Goal: Task Accomplishment & Management: Manage account settings

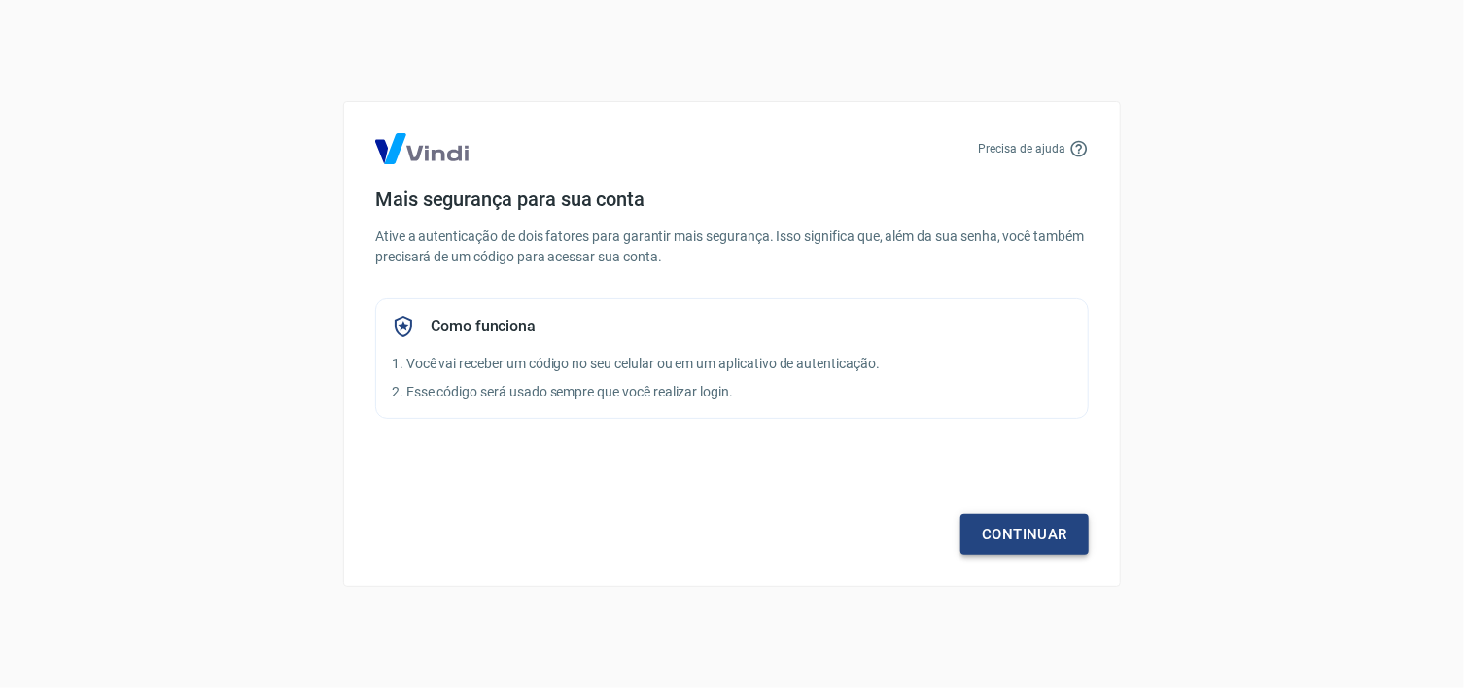
click at [1042, 538] on link "Continuar" at bounding box center [1024, 534] width 128 height 41
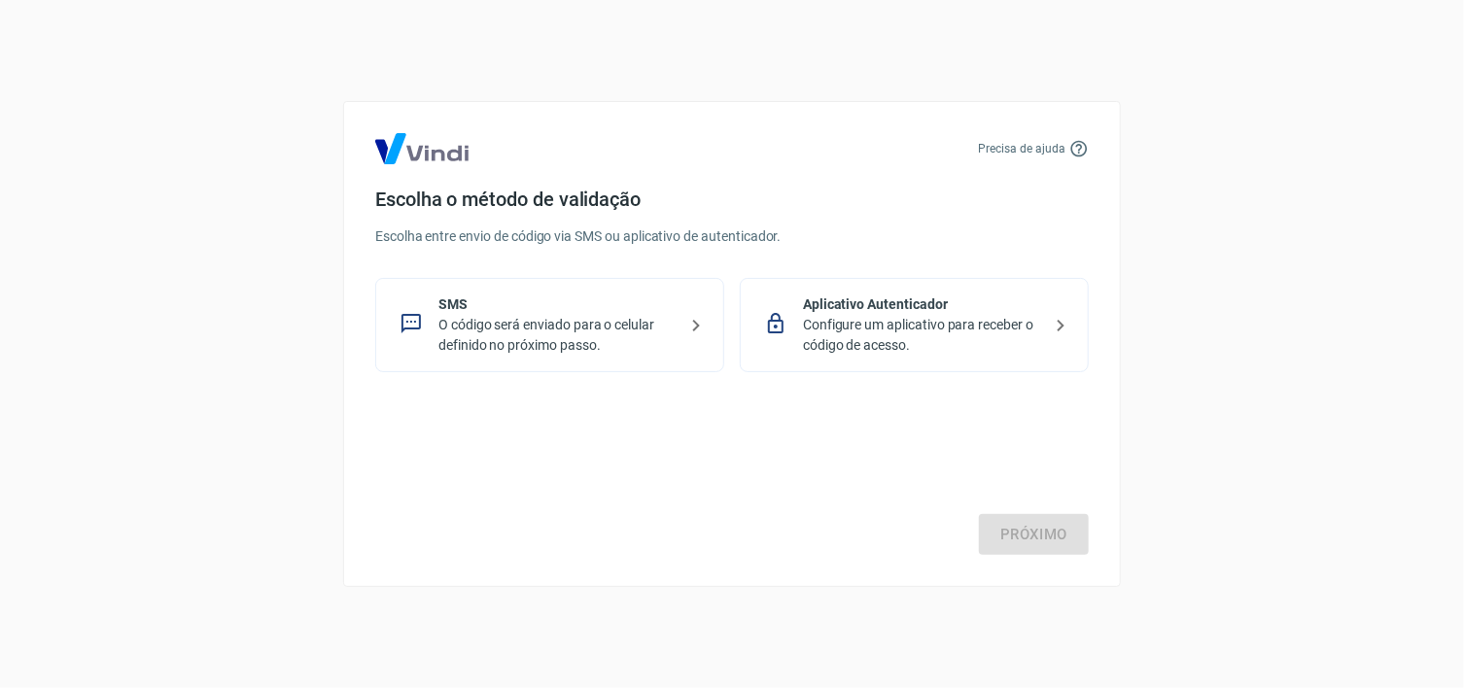
click at [475, 359] on div "SMS O código será enviado para o celular definido no próximo passo." at bounding box center [549, 325] width 349 height 94
click at [546, 300] on p "SMS" at bounding box center [557, 305] width 238 height 20
click at [997, 521] on link "Próximo" at bounding box center [1034, 534] width 110 height 41
click at [866, 308] on p "Aplicativo Autenticador" at bounding box center [922, 305] width 238 height 20
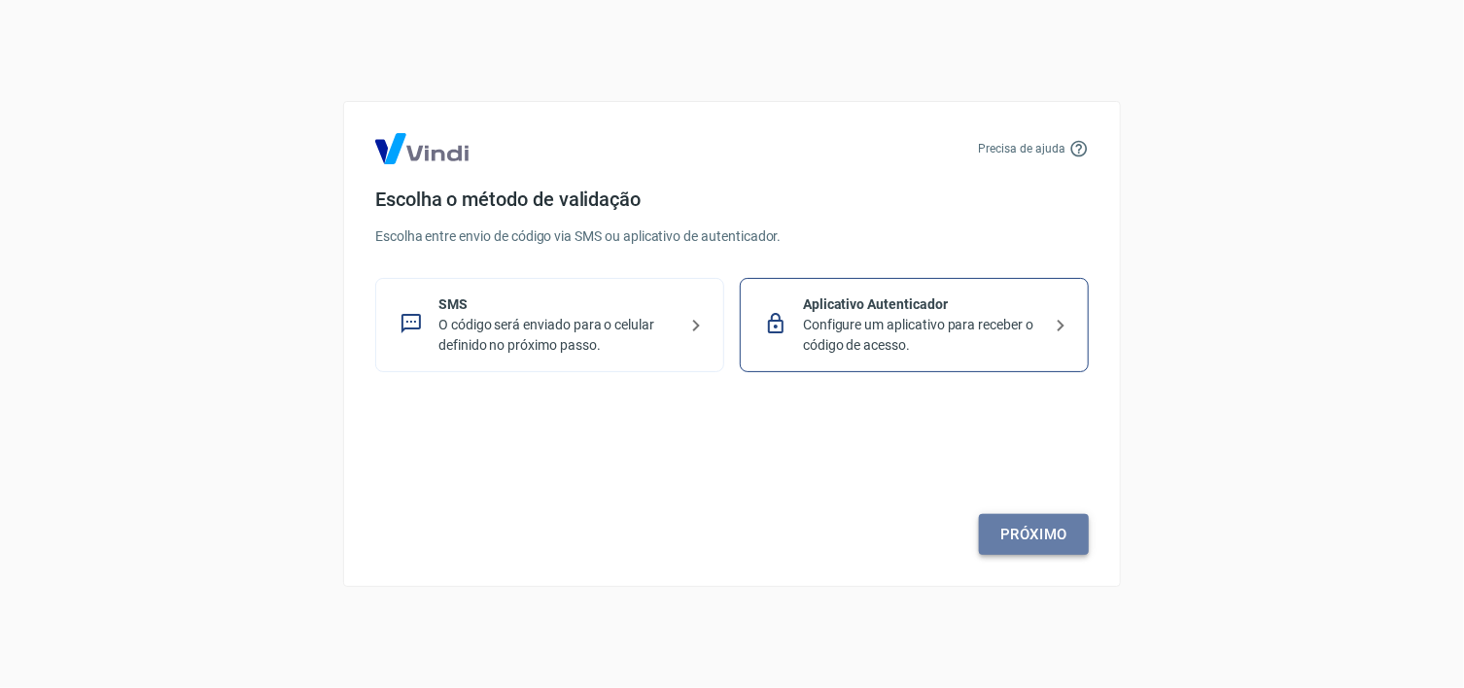
click at [1010, 547] on link "Próximo" at bounding box center [1034, 534] width 110 height 41
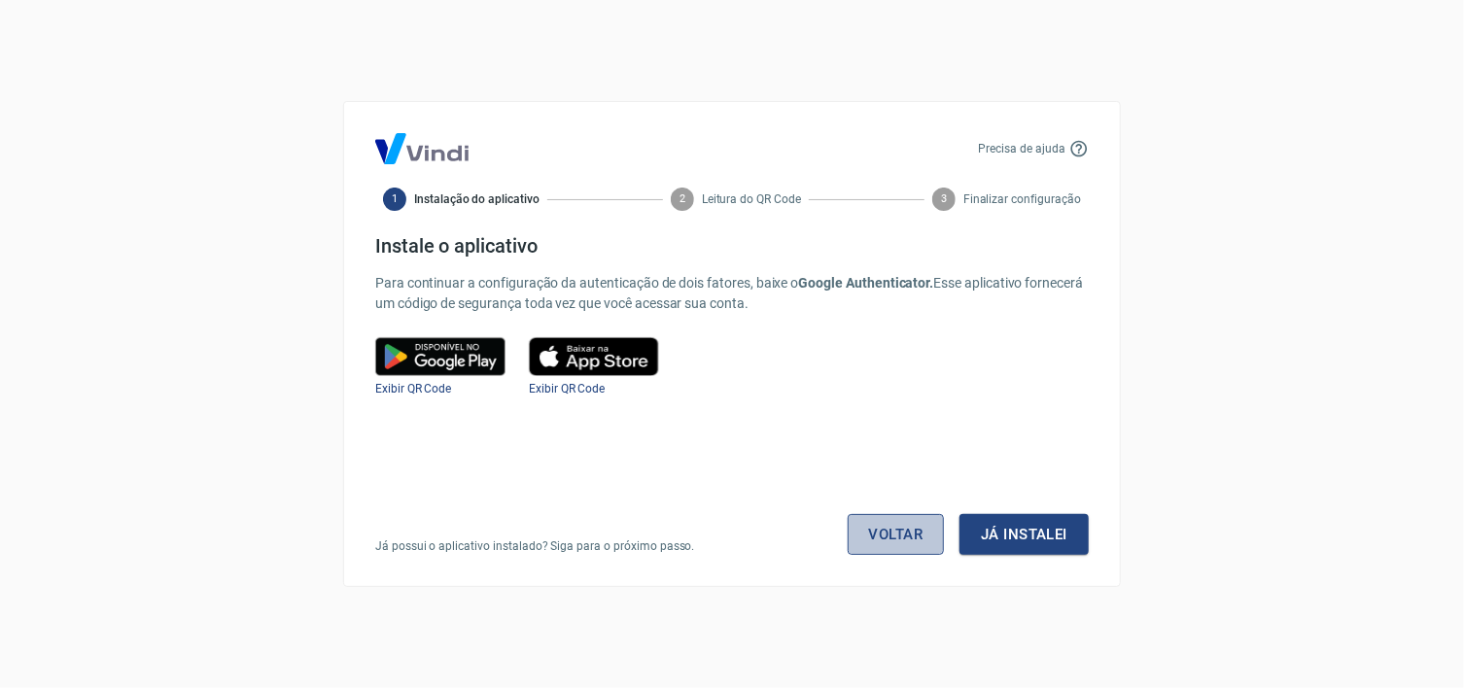
click at [859, 530] on link "Voltar" at bounding box center [896, 534] width 97 height 41
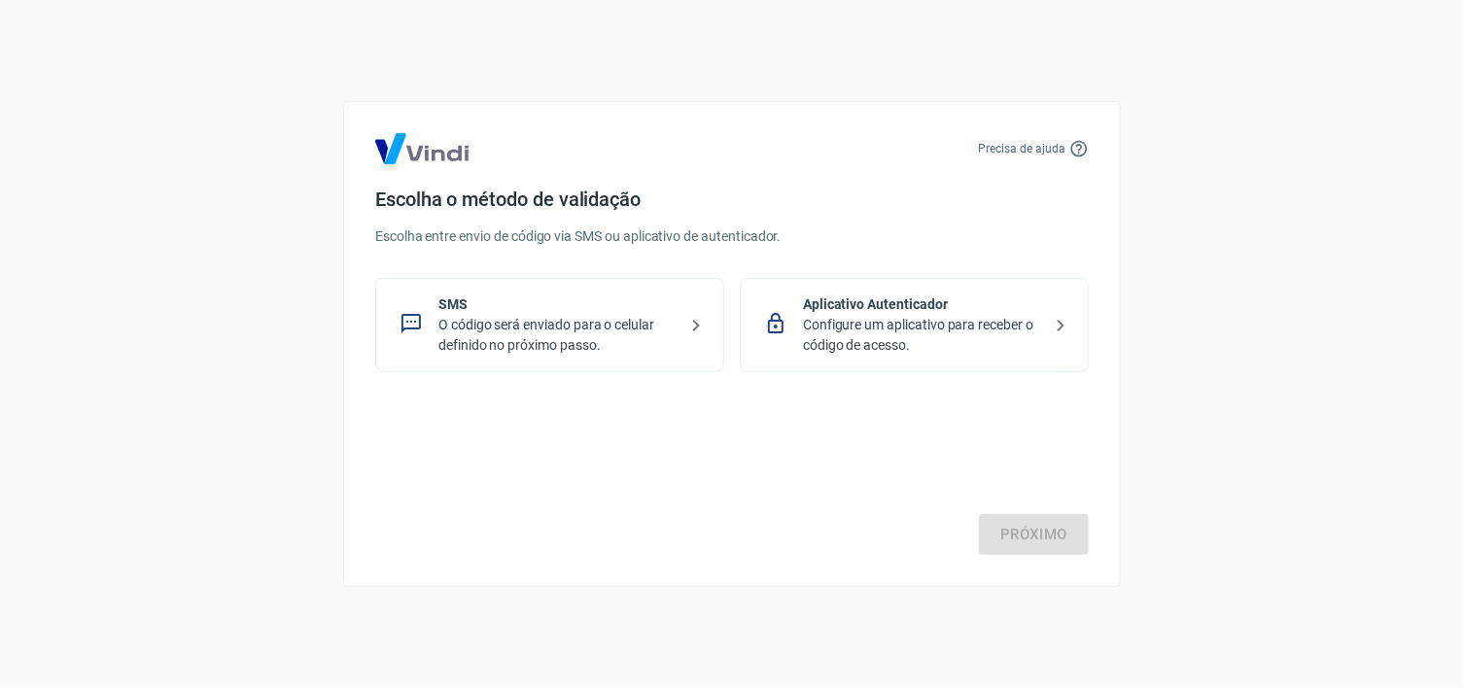
click at [478, 312] on p "SMS" at bounding box center [557, 305] width 238 height 20
click at [1019, 525] on link "Próximo" at bounding box center [1034, 534] width 110 height 41
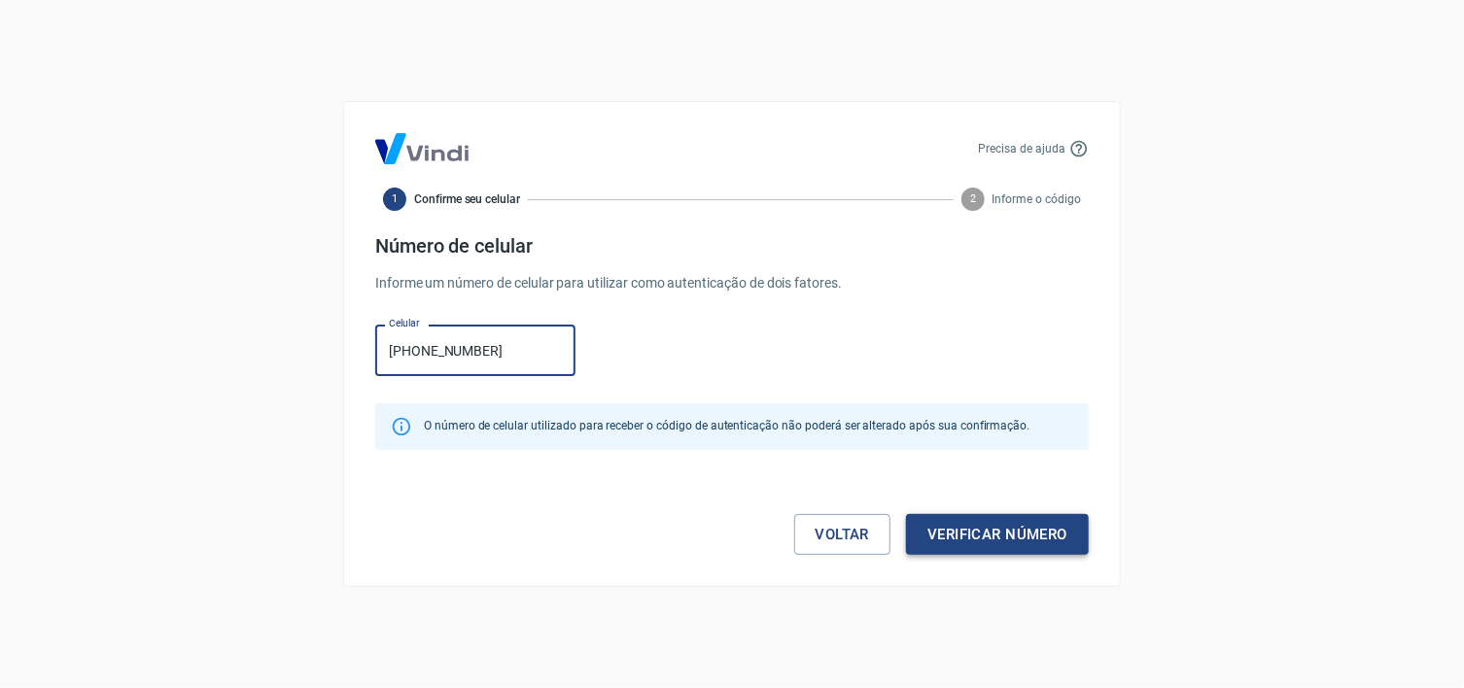
type input "[PHONE_NUMBER]"
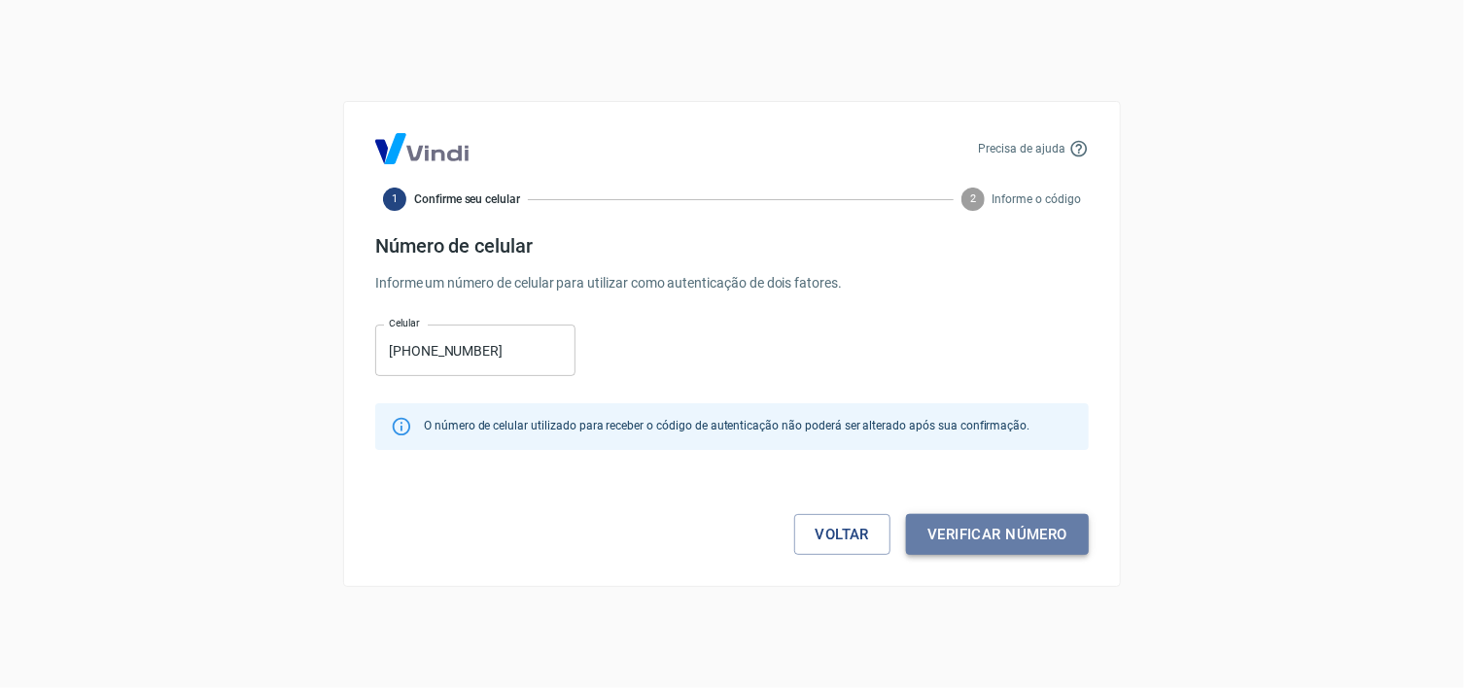
click at [1018, 534] on button "Verificar número" at bounding box center [997, 534] width 183 height 41
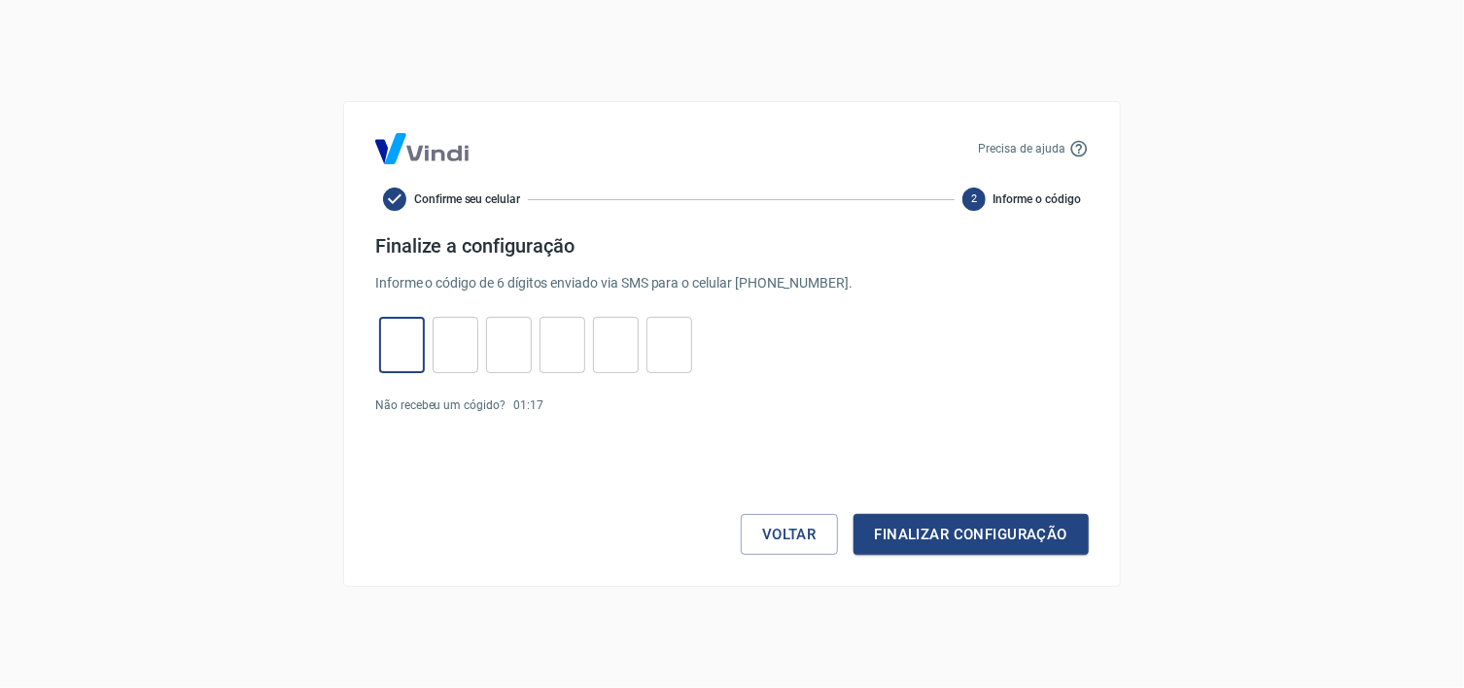
click at [393, 348] on input "tel" at bounding box center [402, 346] width 46 height 42
type input "3"
type input "9"
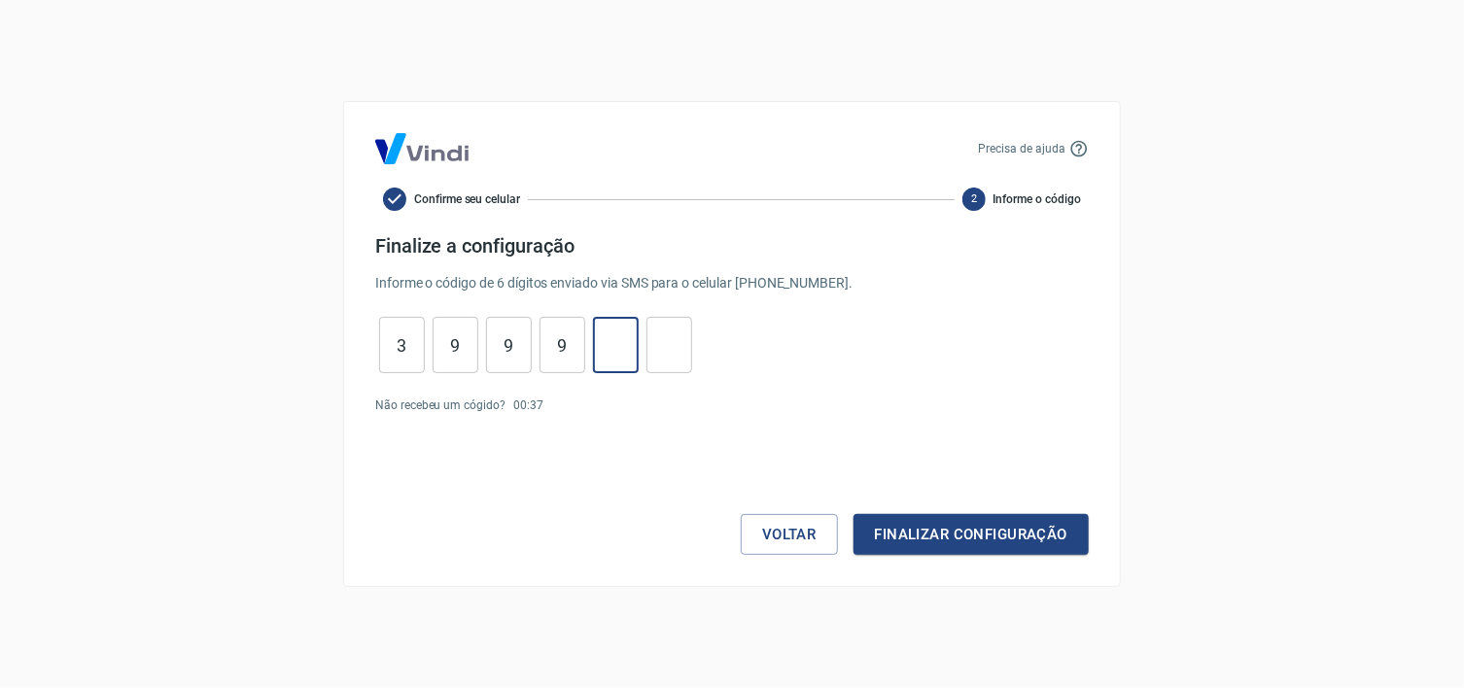
type input "2"
type input "7"
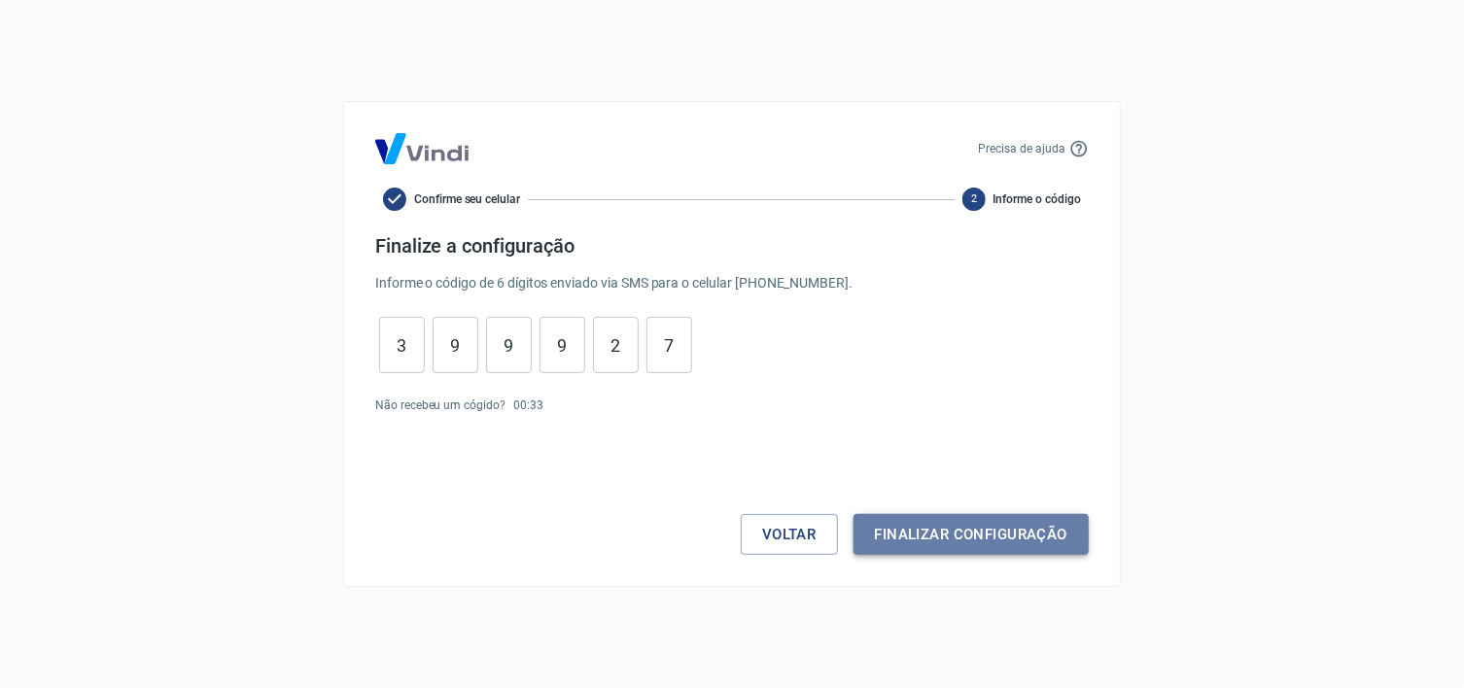
click at [932, 541] on button "Finalizar configuração" at bounding box center [970, 534] width 235 height 41
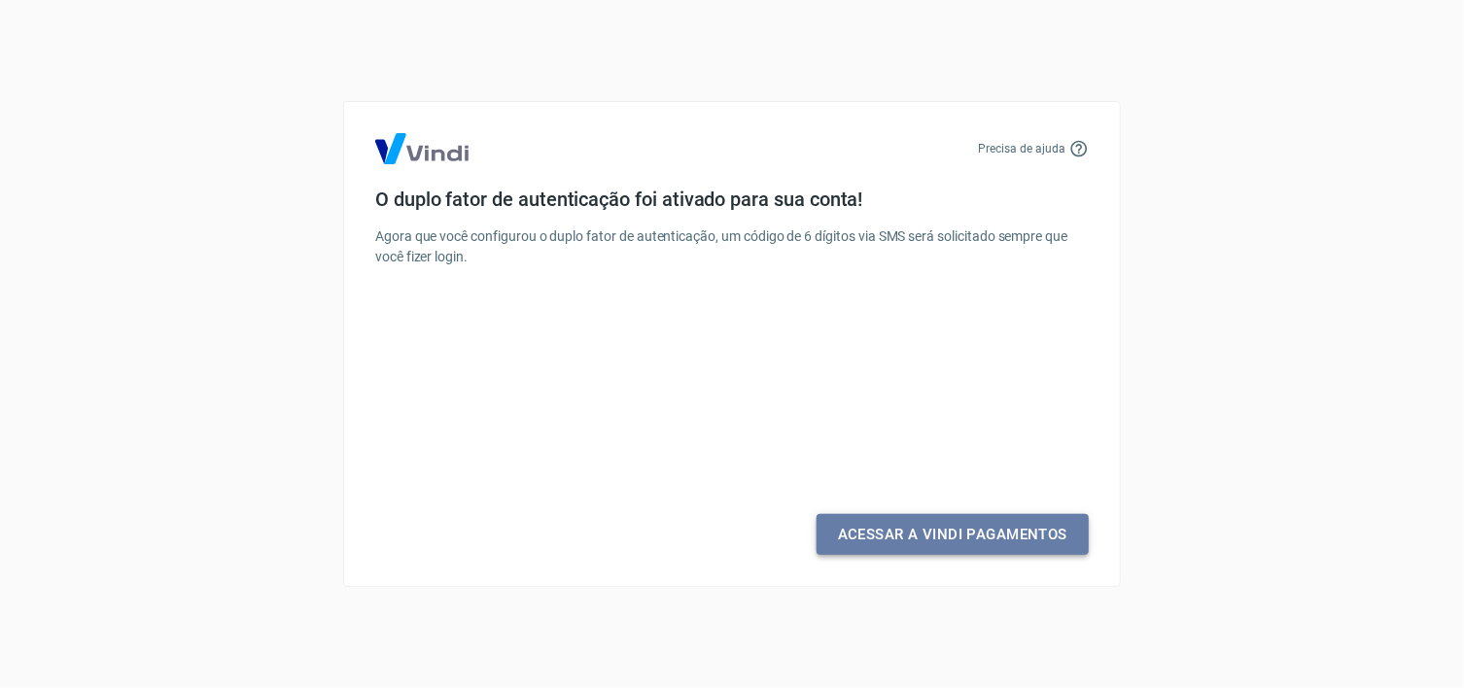
click at [932, 541] on link "Acessar a Vindi Pagamentos" at bounding box center [953, 534] width 272 height 41
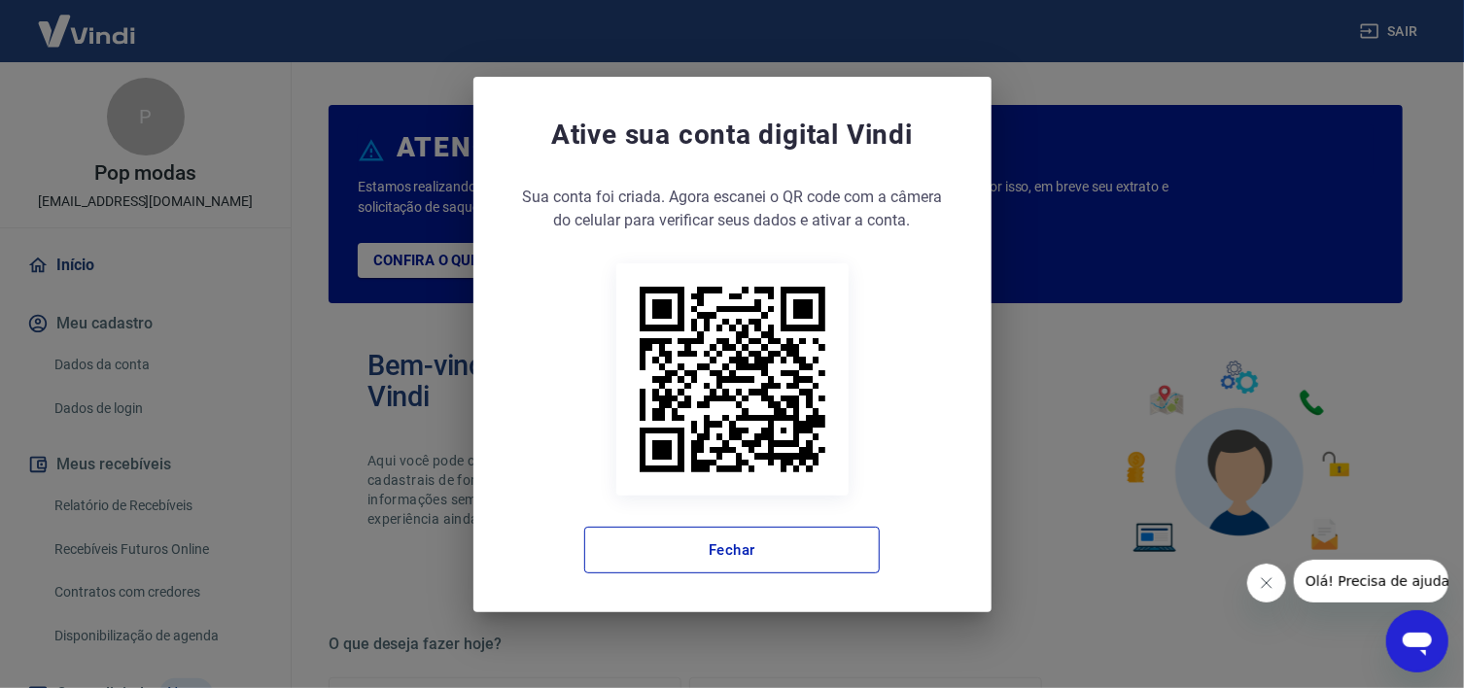
click at [932, 541] on div "Sua conta foi criada. Agora clique no botão abaixo para verificar seus dados e …" at bounding box center [732, 380] width 440 height 388
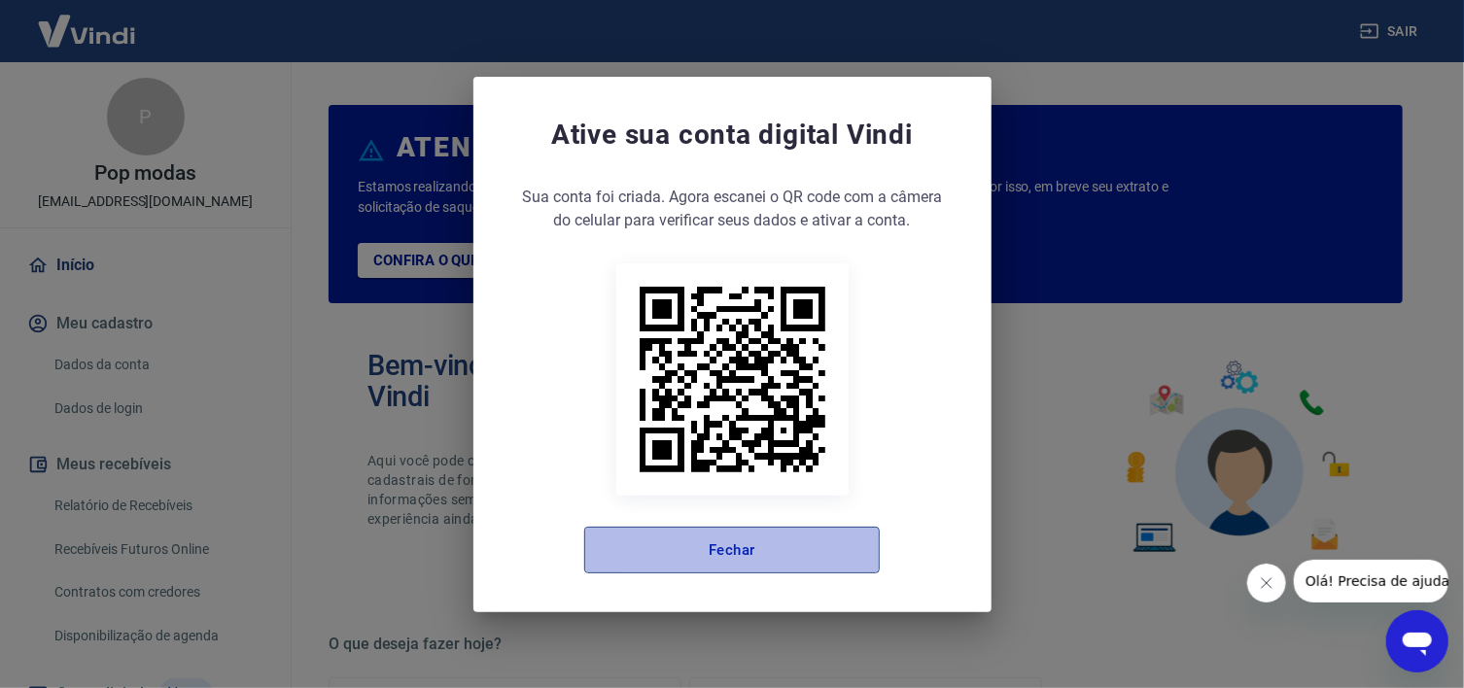
click at [782, 558] on button "Fechar" at bounding box center [732, 550] width 296 height 47
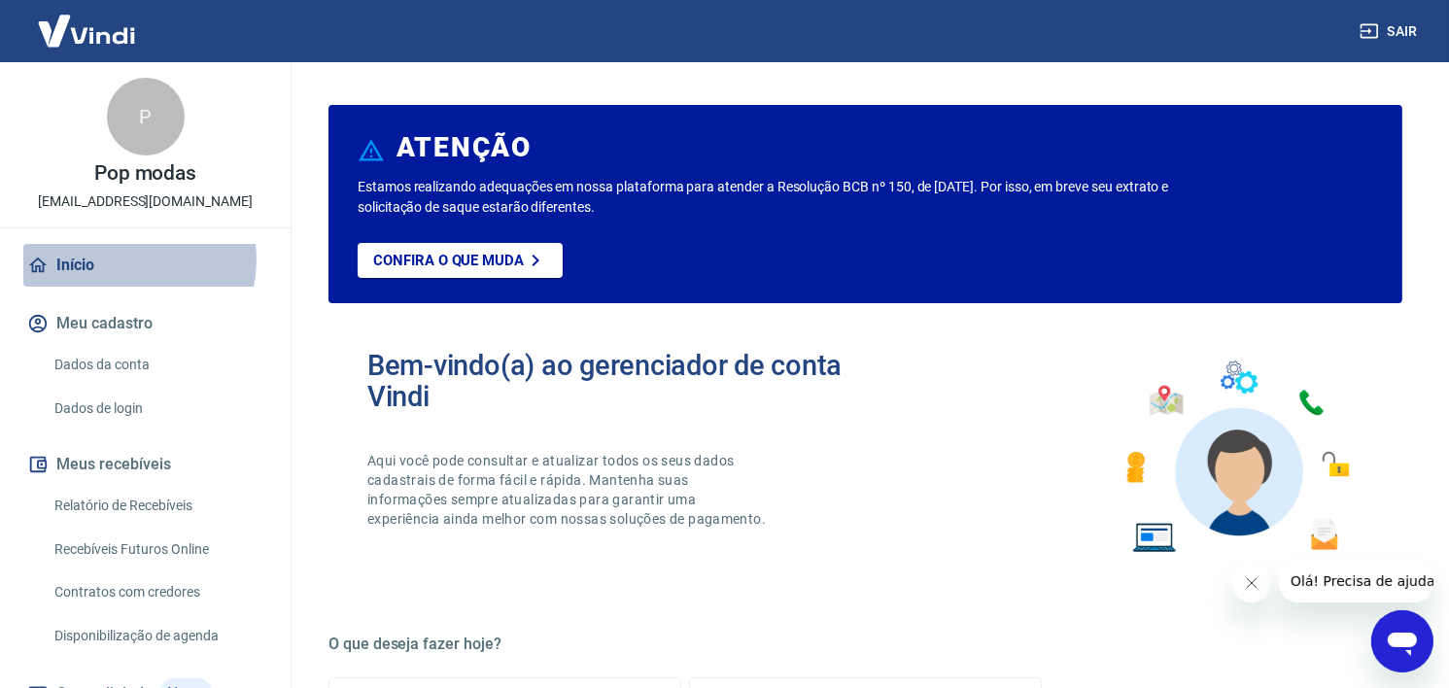
click at [121, 260] on link "Início" at bounding box center [145, 265] width 244 height 43
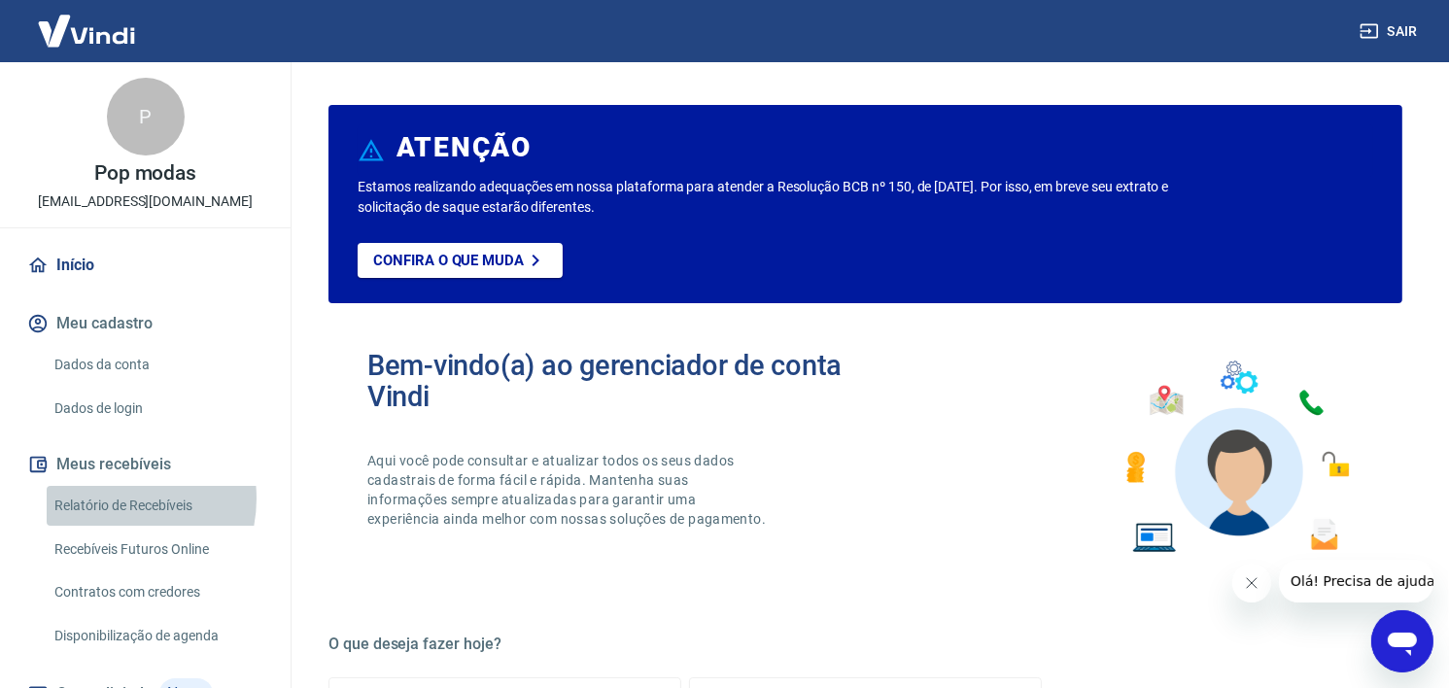
click at [109, 499] on link "Relatório de Recebíveis" at bounding box center [157, 506] width 221 height 40
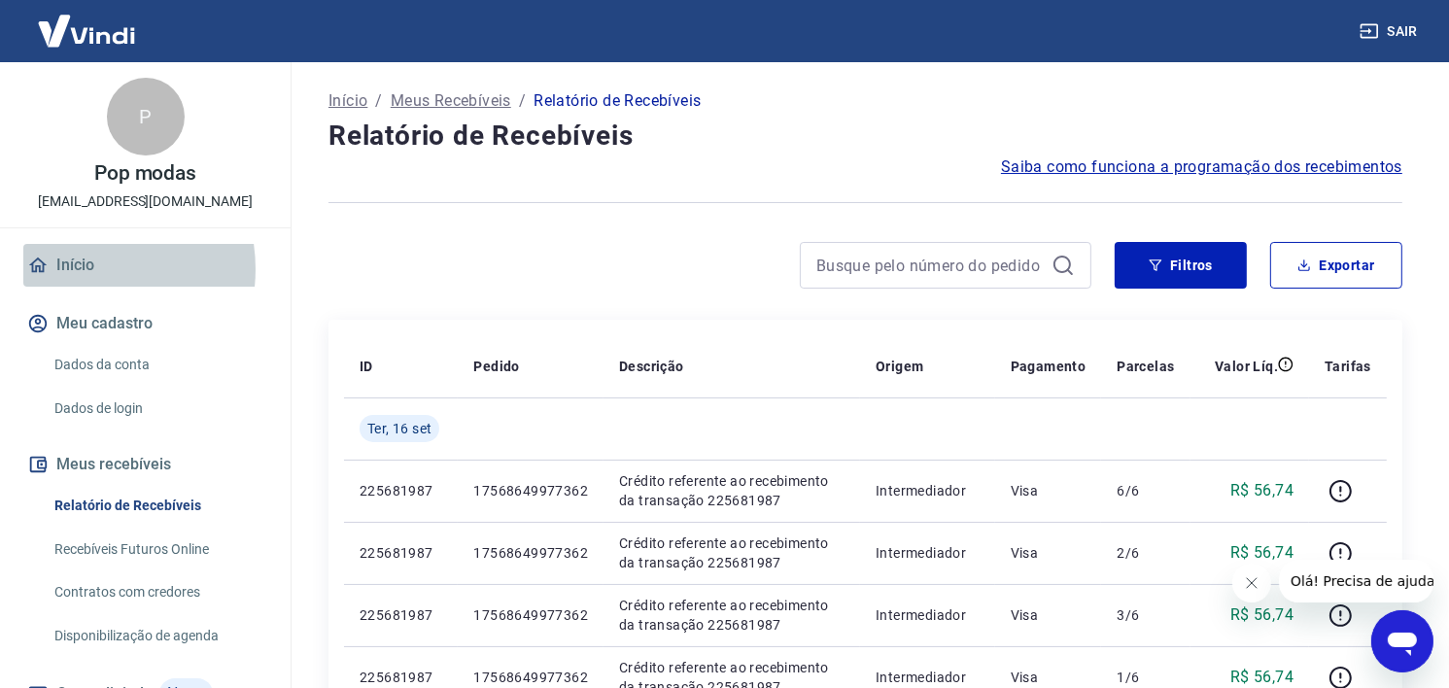
click at [78, 269] on link "Início" at bounding box center [145, 265] width 244 height 43
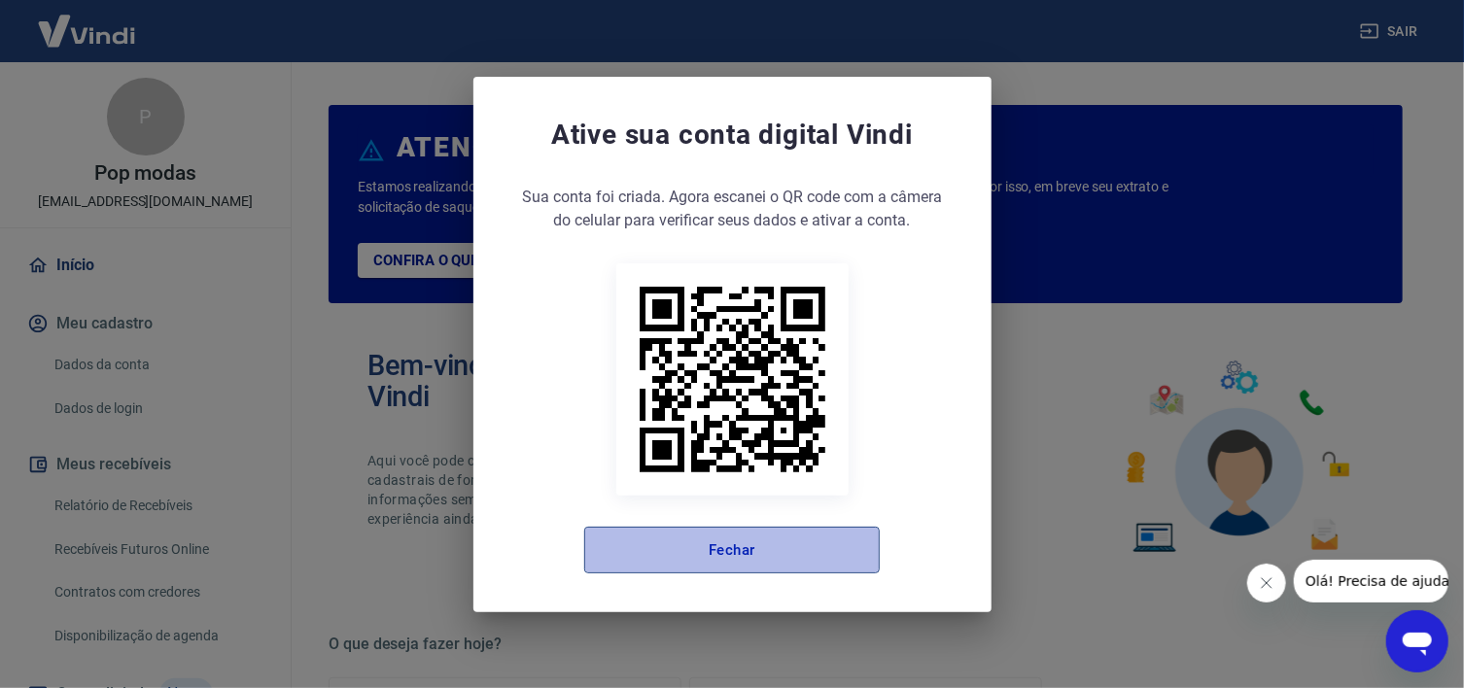
click at [695, 550] on button "Fechar" at bounding box center [732, 550] width 296 height 47
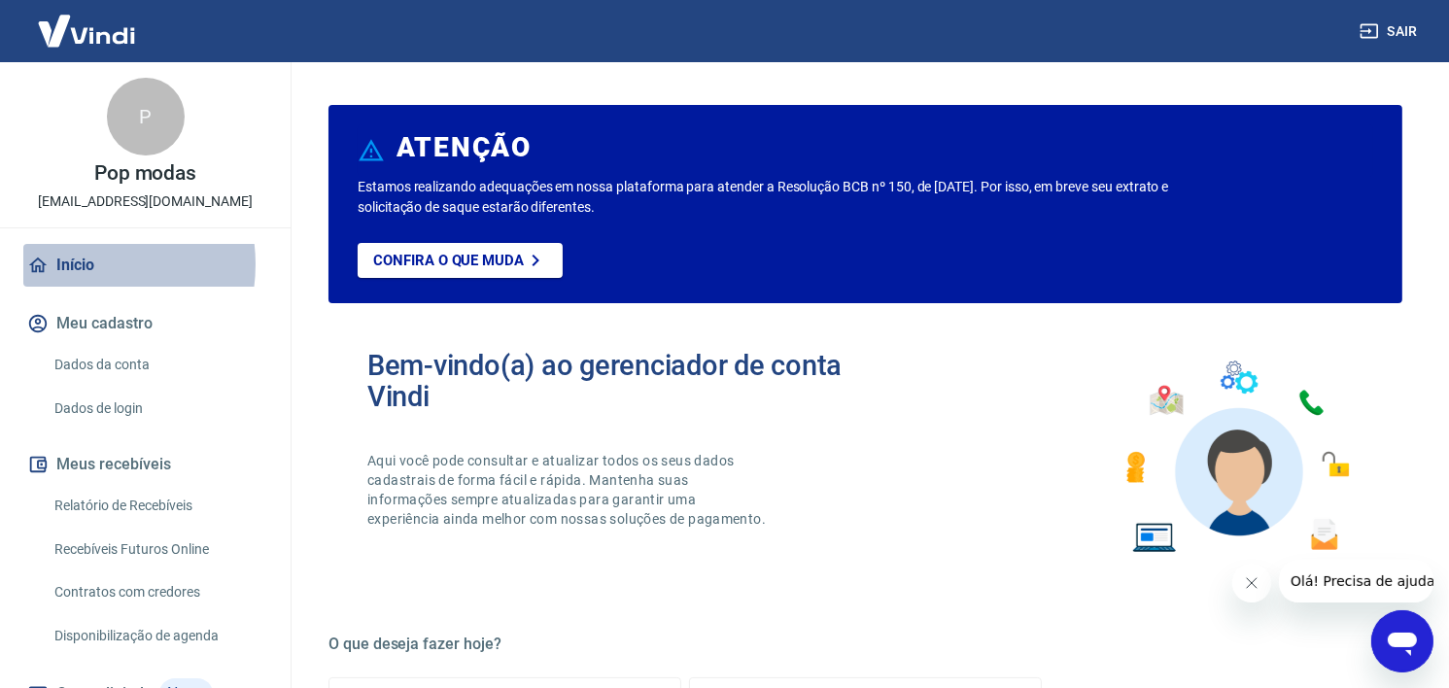
click at [83, 264] on link "Início" at bounding box center [145, 265] width 244 height 43
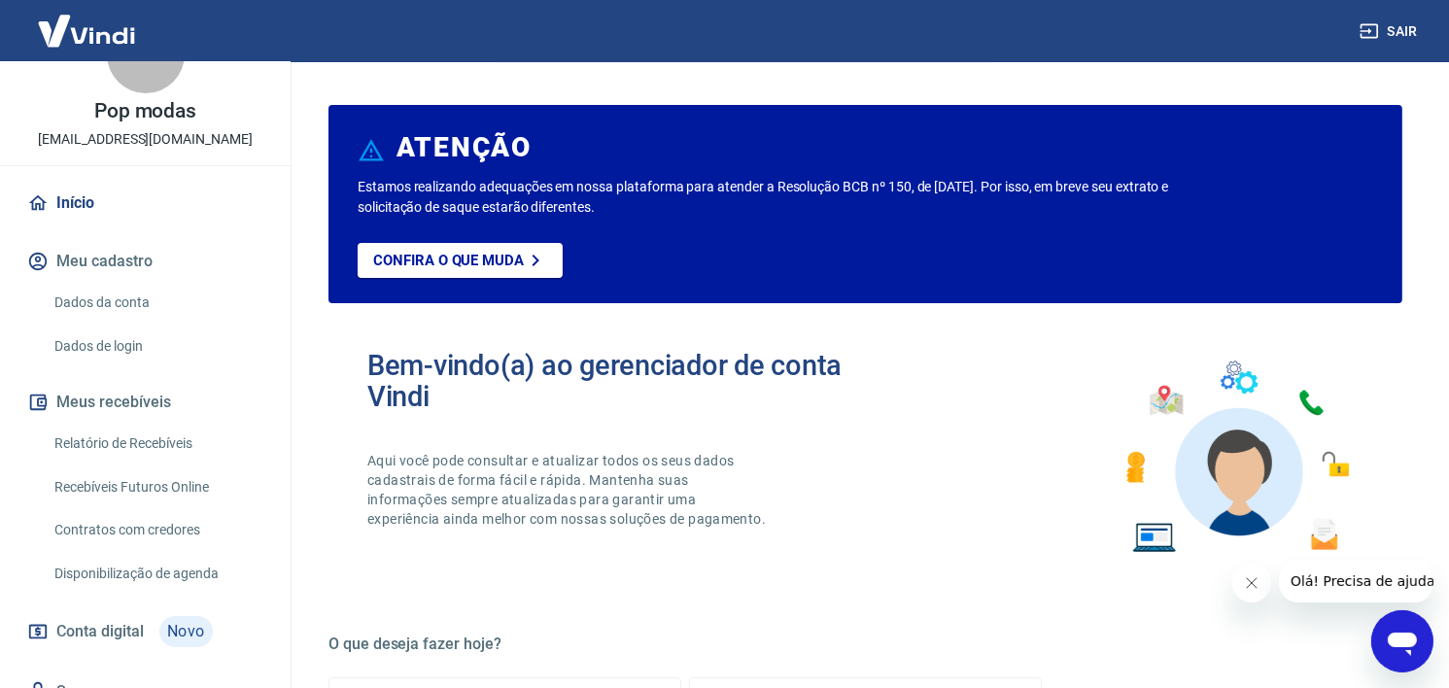
scroll to position [65, 0]
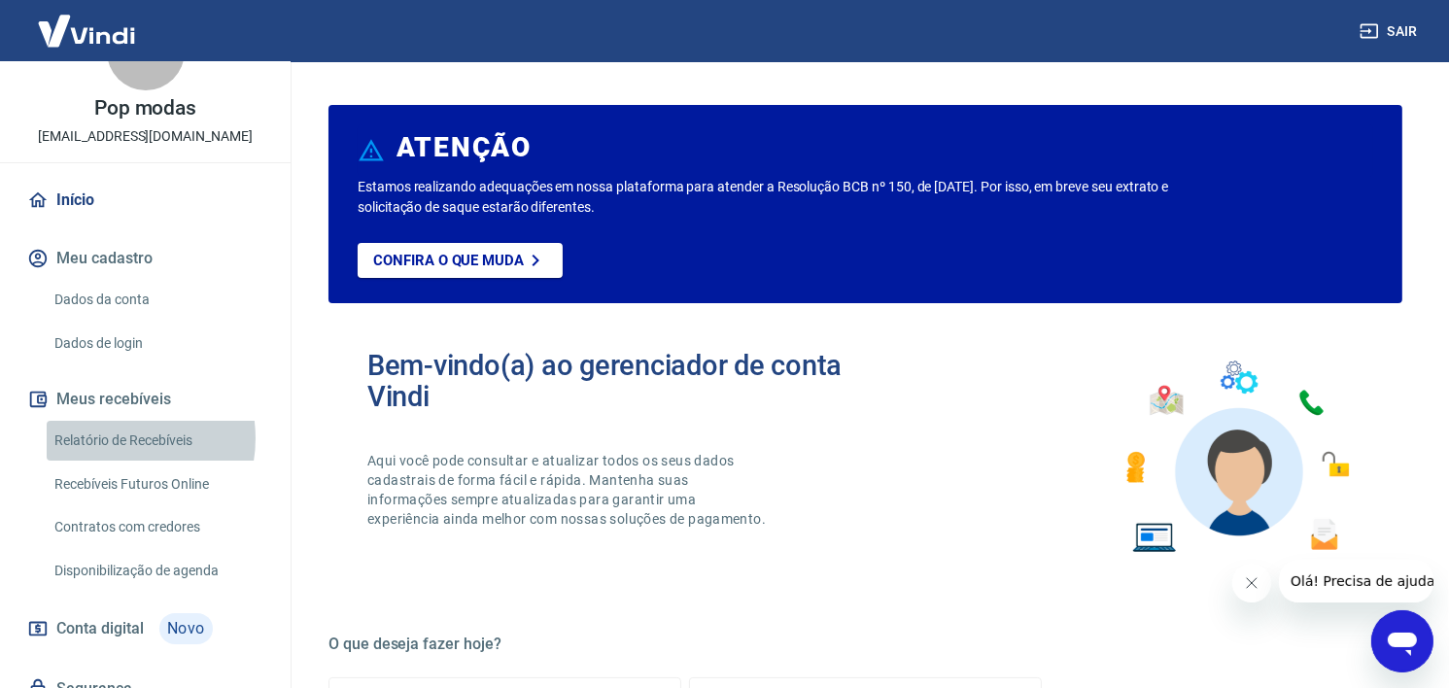
click at [115, 438] on link "Relatório de Recebíveis" at bounding box center [157, 441] width 221 height 40
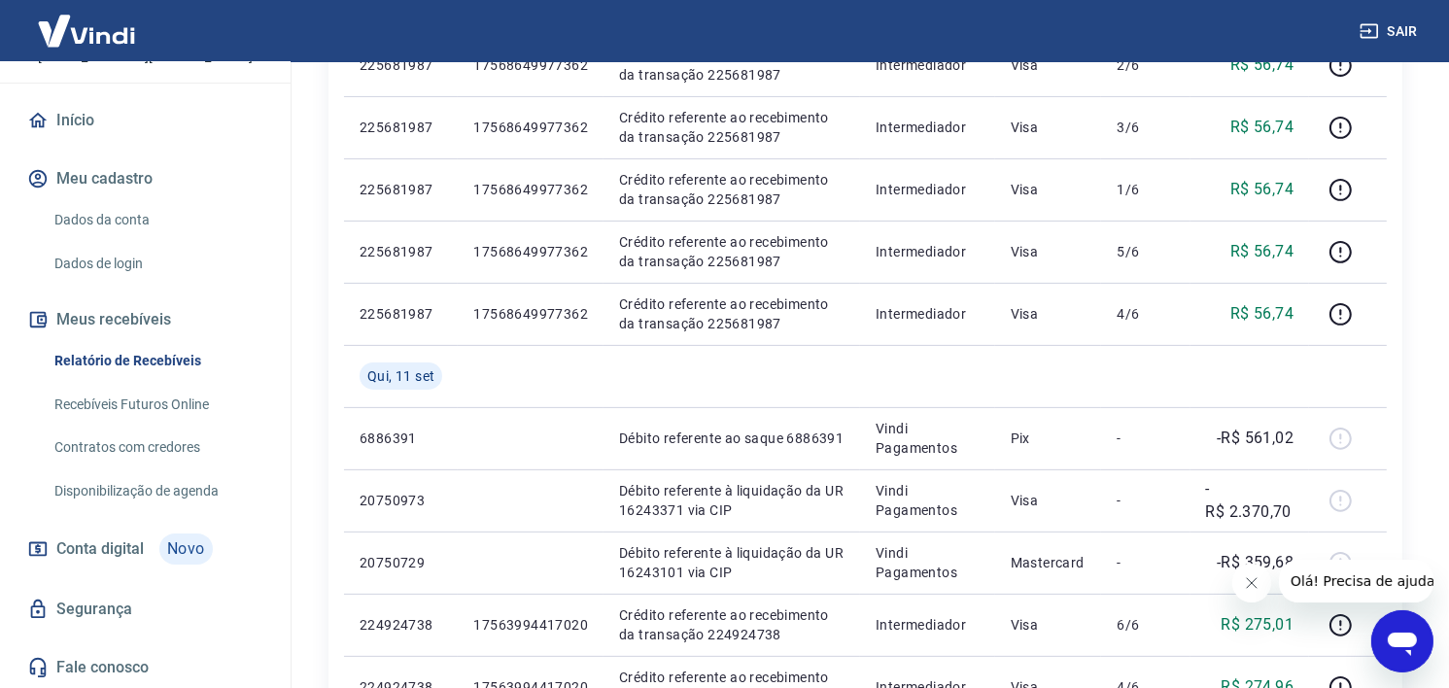
scroll to position [496, 0]
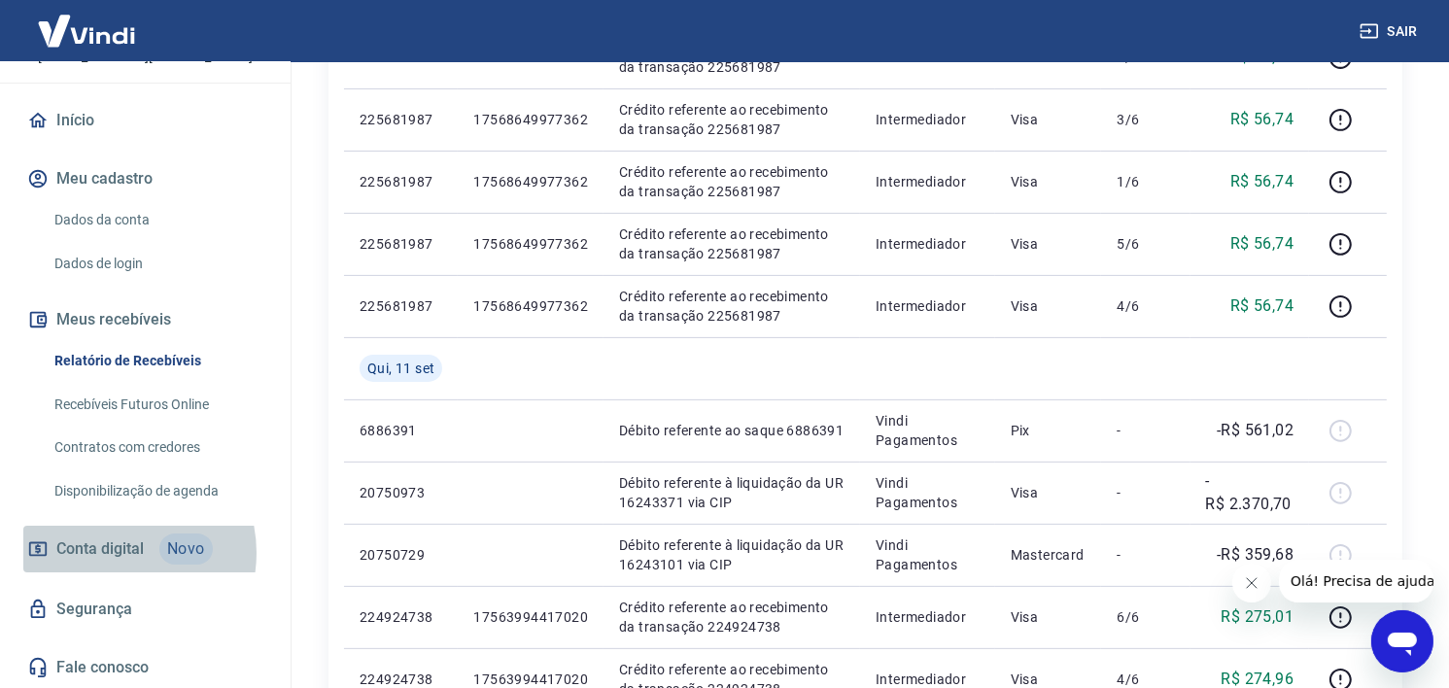
click at [113, 552] on span "Conta digital" at bounding box center [99, 549] width 87 height 27
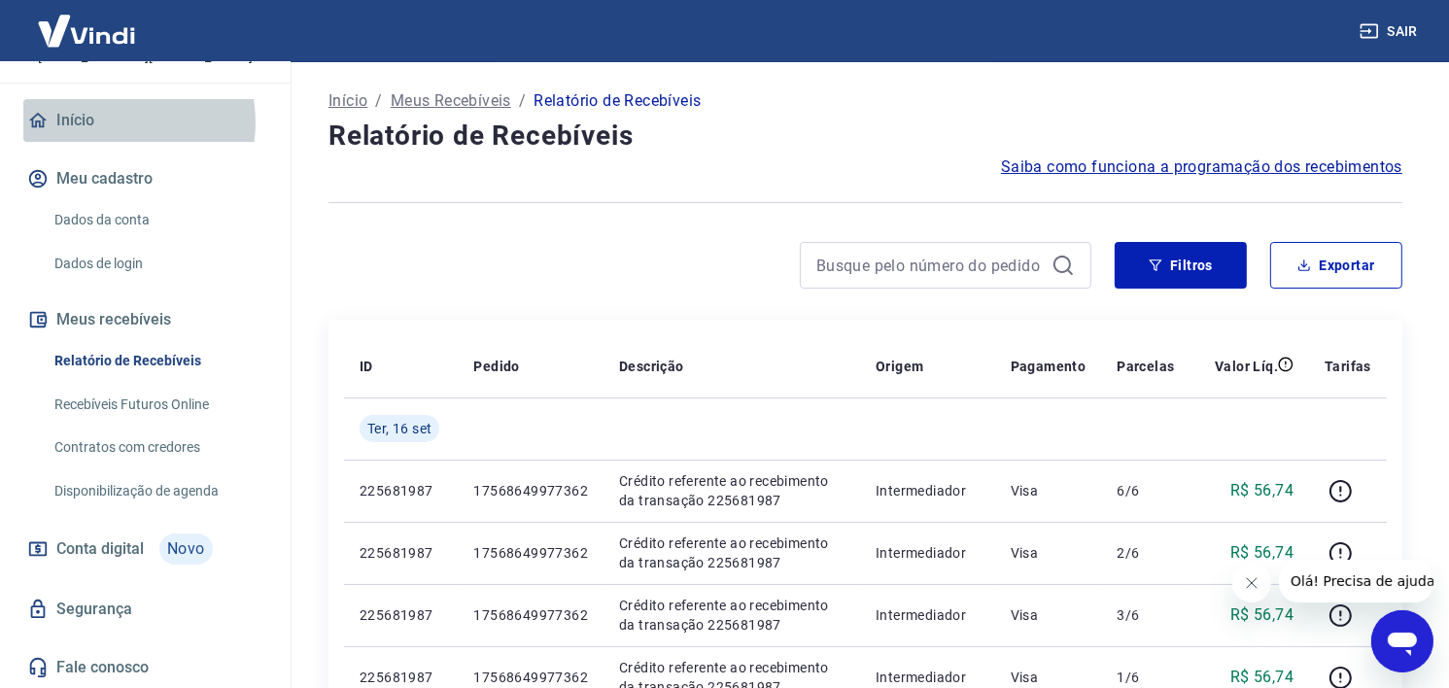
click at [109, 122] on link "Início" at bounding box center [145, 120] width 244 height 43
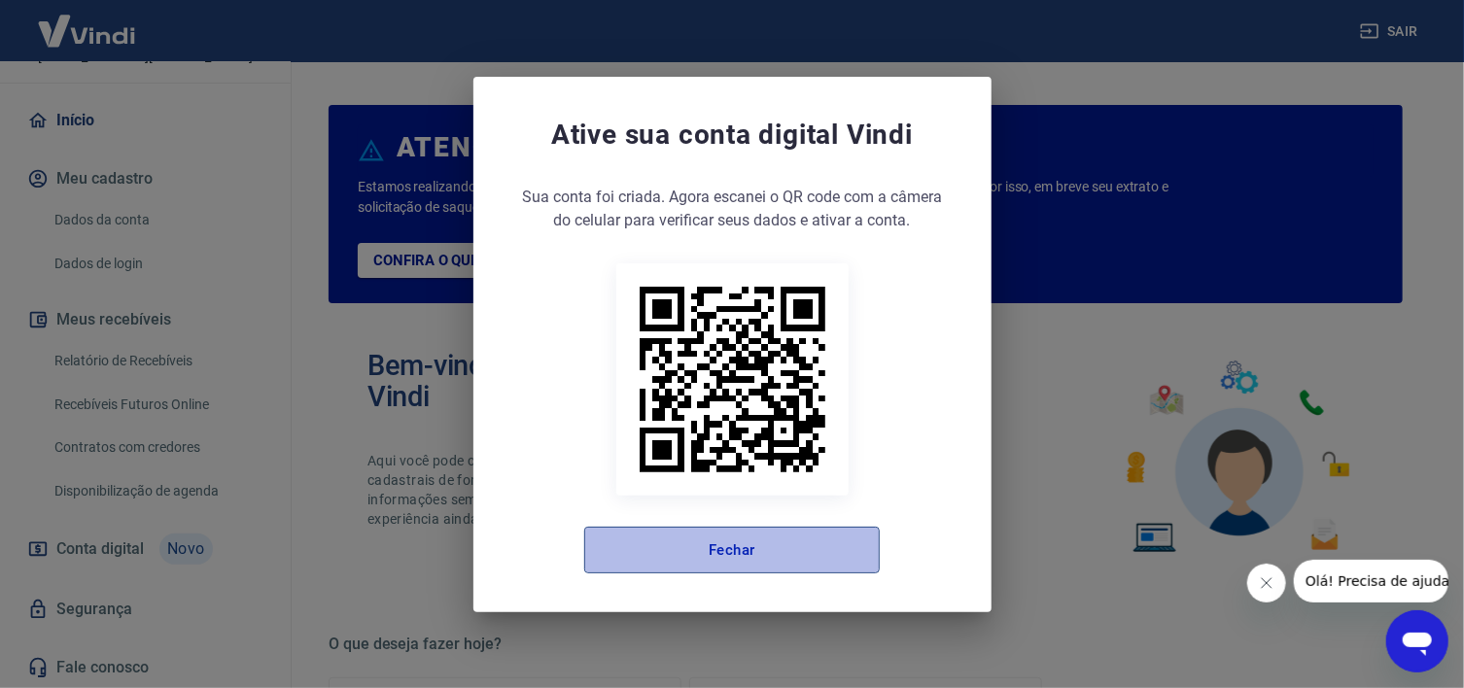
click at [789, 566] on button "Fechar" at bounding box center [732, 550] width 296 height 47
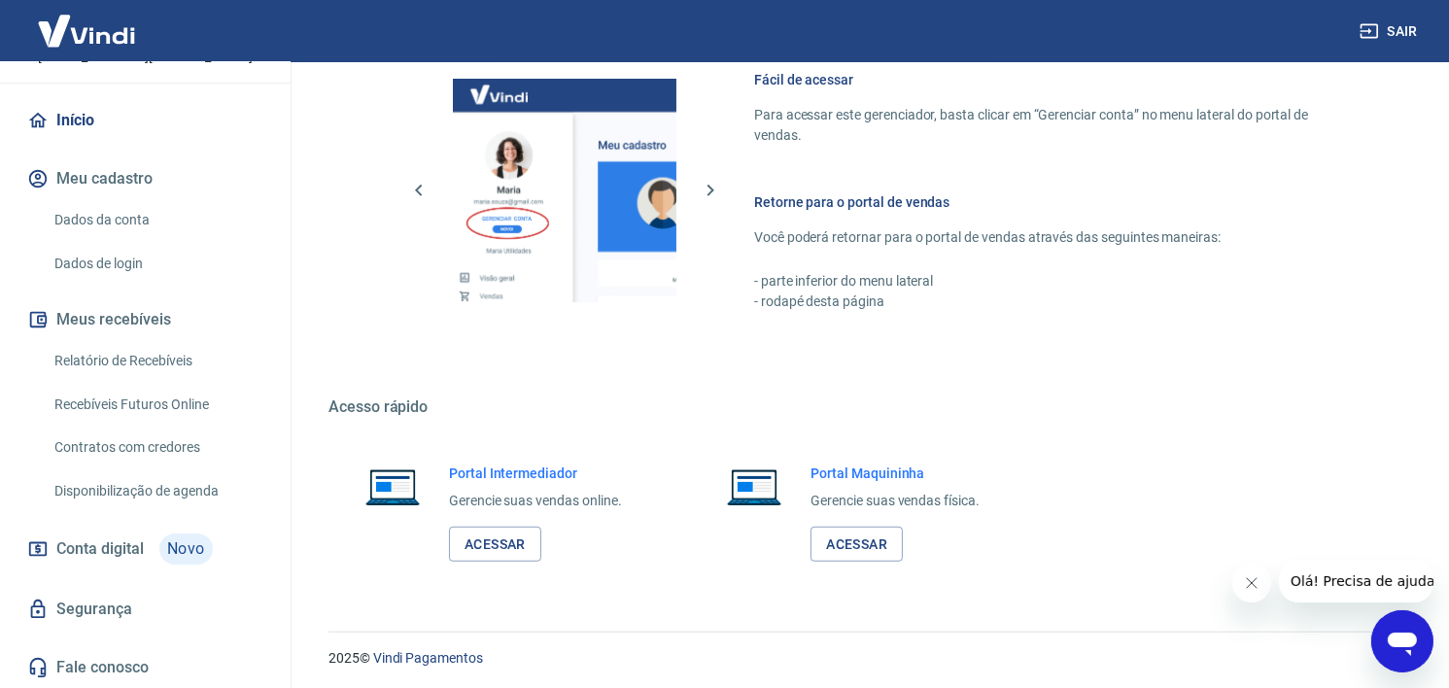
scroll to position [1066, 0]
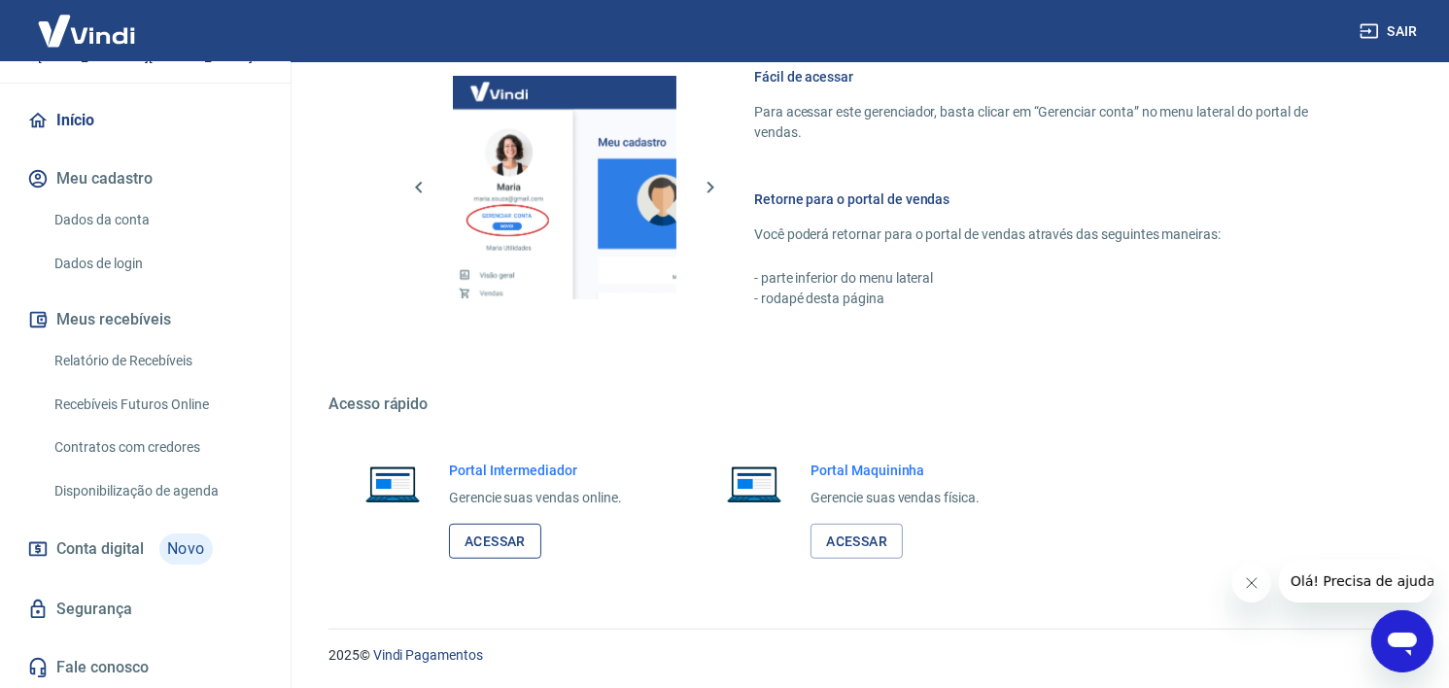
click at [502, 531] on link "Acessar" at bounding box center [495, 542] width 92 height 36
